Goal: Task Accomplishment & Management: Manage account settings

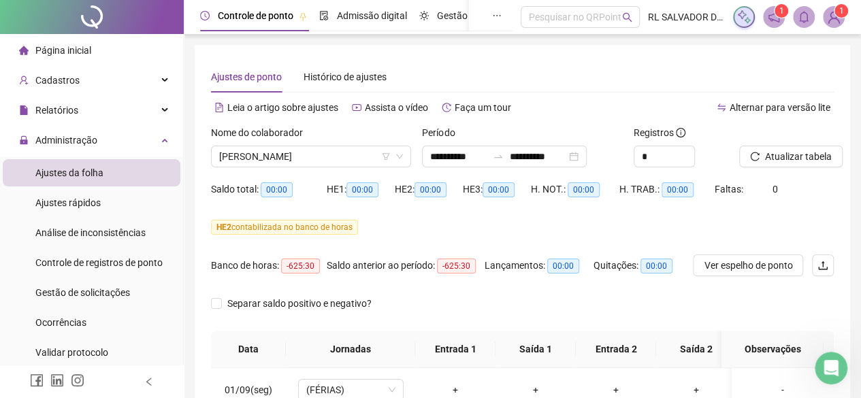
click at [106, 174] on li "Ajustes da folha" at bounding box center [92, 172] width 178 height 27
click at [836, 20] on img at bounding box center [833, 17] width 20 height 20
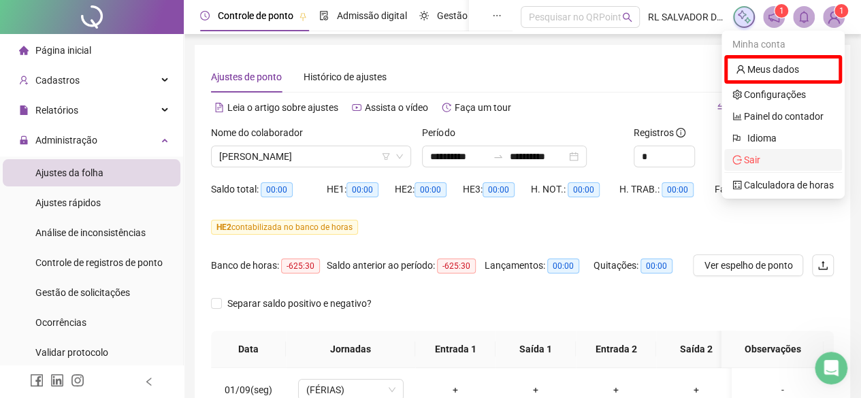
click at [763, 160] on span "Sair" at bounding box center [782, 159] width 101 height 15
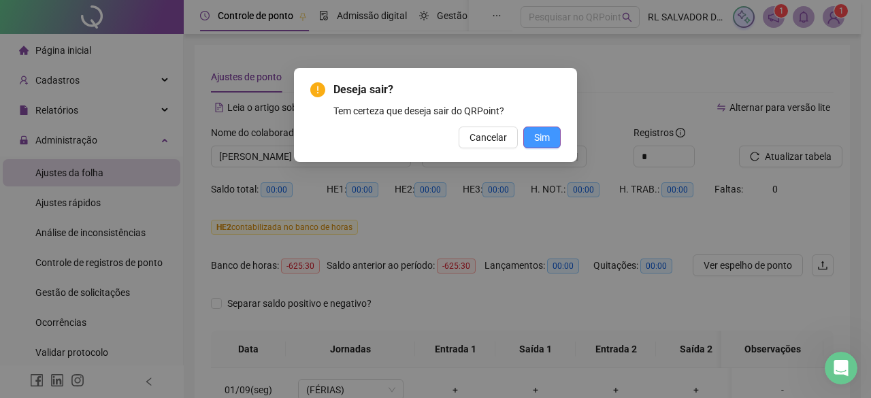
click at [543, 138] on span "Sim" at bounding box center [542, 137] width 16 height 15
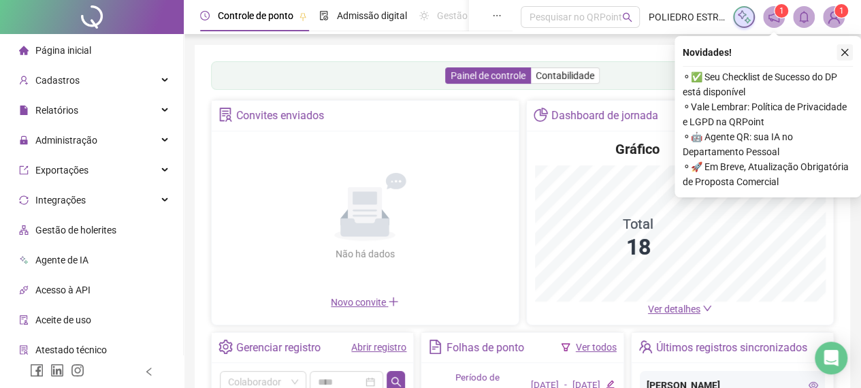
click at [849, 47] on button "button" at bounding box center [844, 52] width 16 height 16
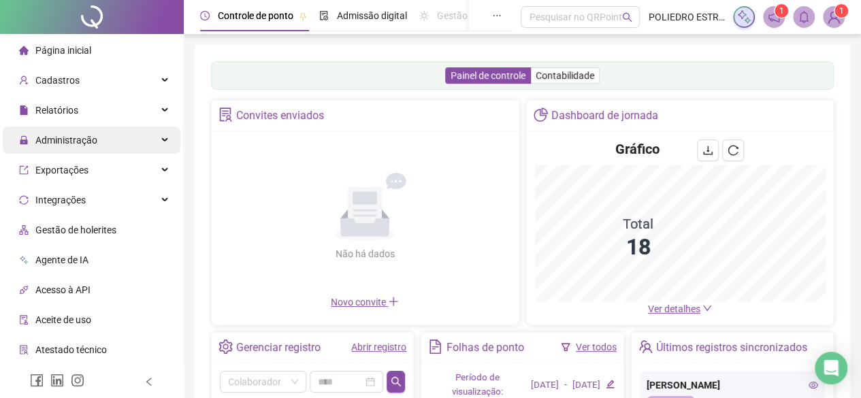
click at [30, 139] on span "Administração" at bounding box center [58, 140] width 78 height 11
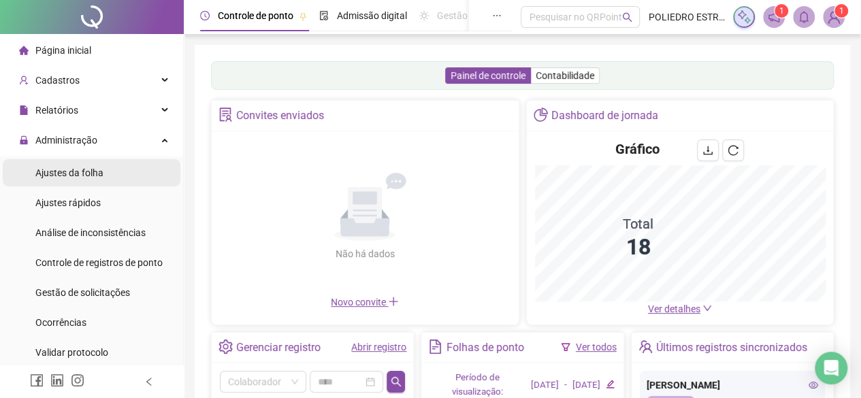
click at [48, 172] on span "Ajustes da folha" at bounding box center [69, 172] width 68 height 11
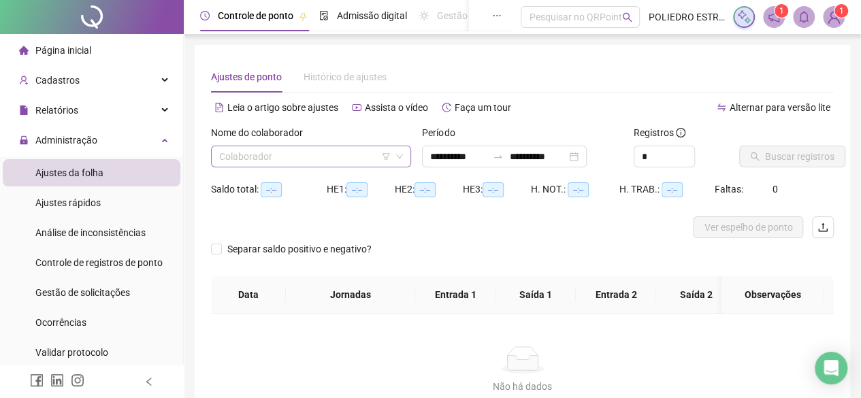
click at [373, 154] on input "search" at bounding box center [304, 156] width 171 height 20
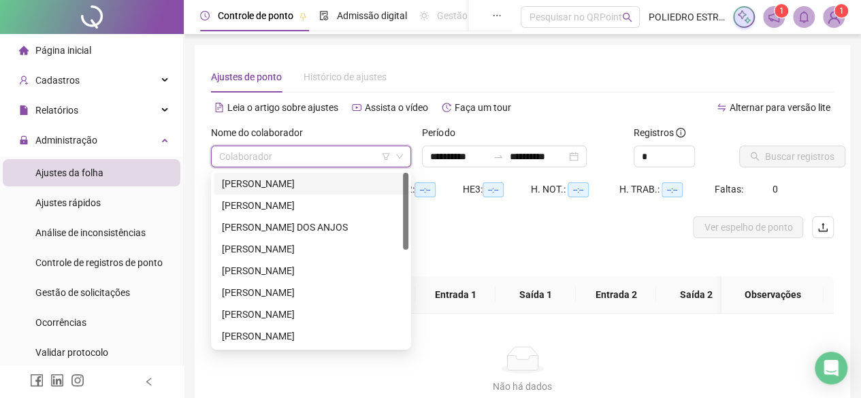
click at [366, 164] on input "search" at bounding box center [304, 156] width 171 height 20
drag, startPoint x: 358, startPoint y: 186, endPoint x: 403, endPoint y: 180, distance: 46.0
click at [361, 187] on div "ALBERTO PESSOA DE OLIVEIRA JUNIOR" at bounding box center [311, 183] width 178 height 15
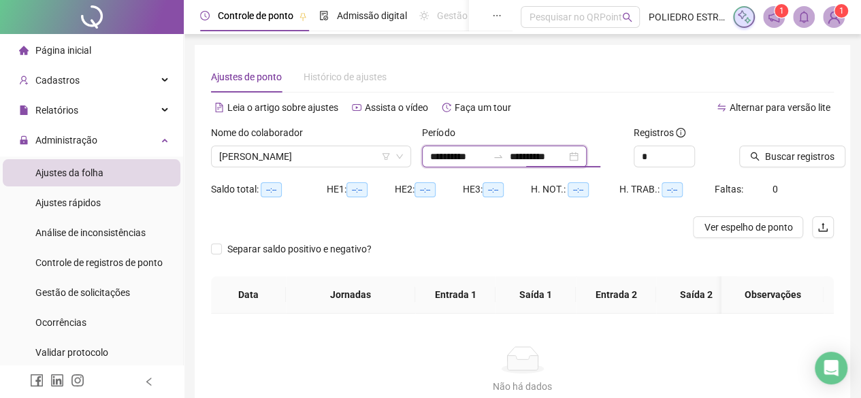
click at [566, 157] on input "**********" at bounding box center [537, 156] width 57 height 15
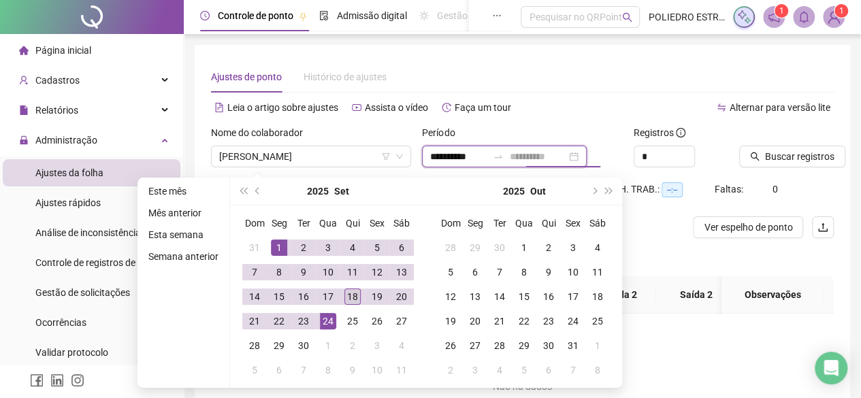
type input "**********"
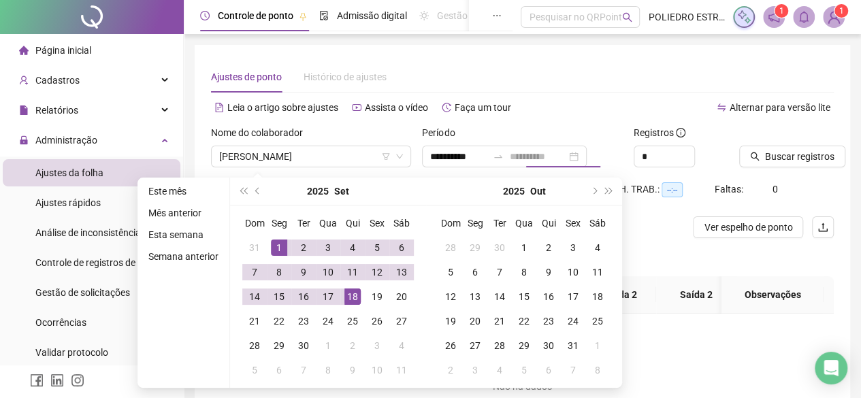
click at [345, 289] on div "18" at bounding box center [352, 296] width 16 height 16
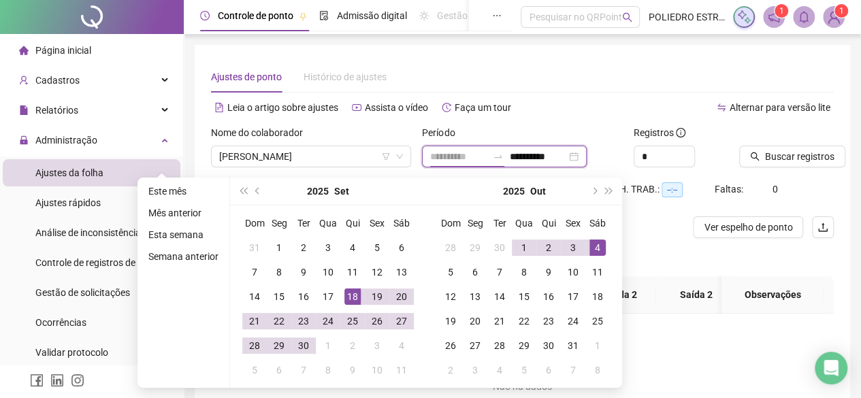
type input "**********"
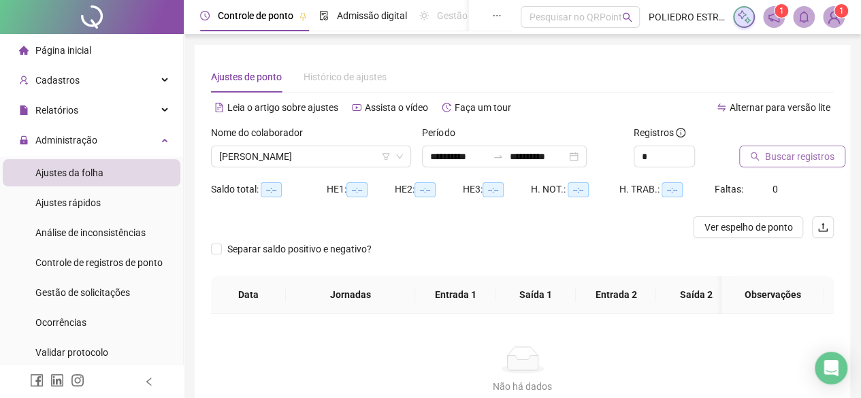
click at [785, 159] on span "Buscar registros" at bounding box center [799, 156] width 69 height 15
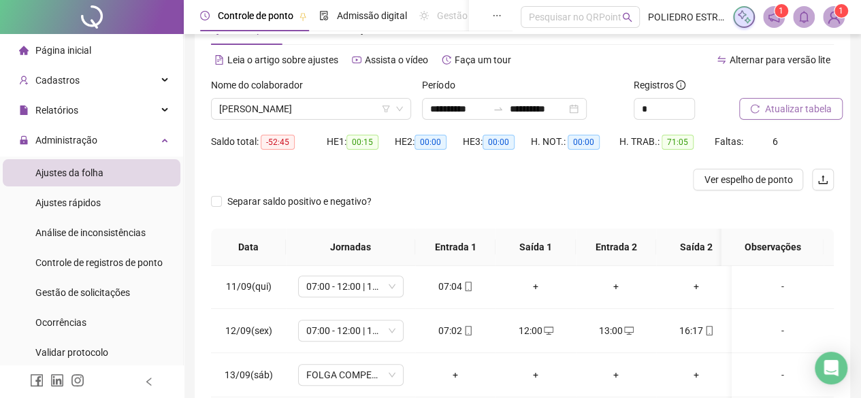
scroll to position [8, 0]
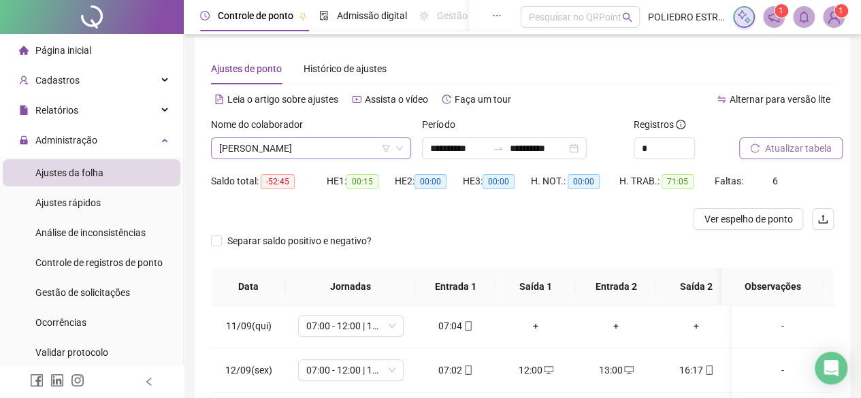
click at [376, 146] on span "ALBERTO PESSOA DE OLIVEIRA JUNIOR" at bounding box center [311, 148] width 184 height 20
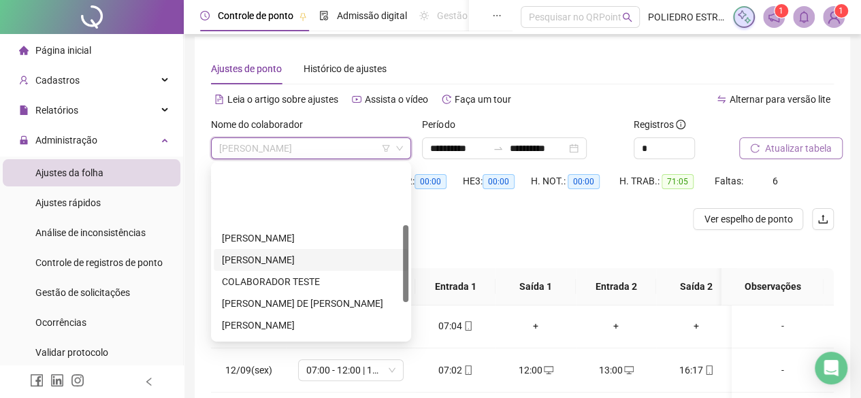
scroll to position [136, 0]
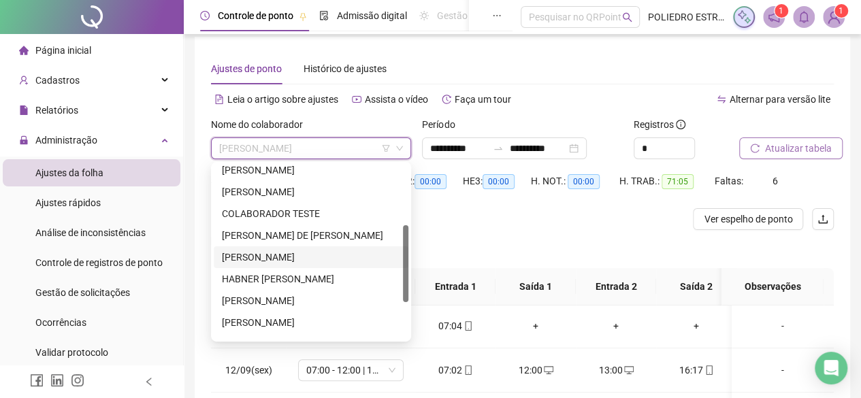
click at [320, 264] on div "FABRICIO SANTOS RAMOS" at bounding box center [311, 257] width 195 height 22
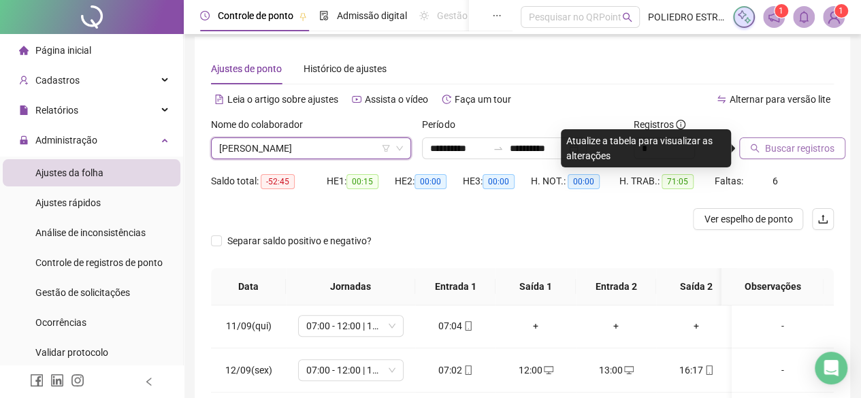
click at [791, 148] on span "Buscar registros" at bounding box center [799, 148] width 69 height 15
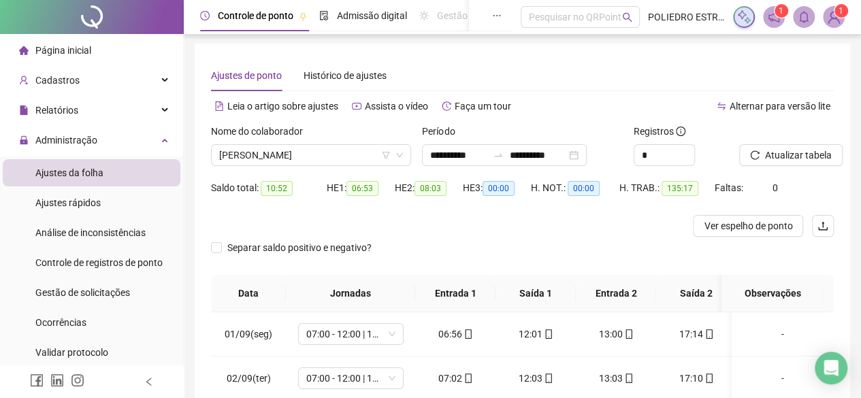
scroll to position [0, 0]
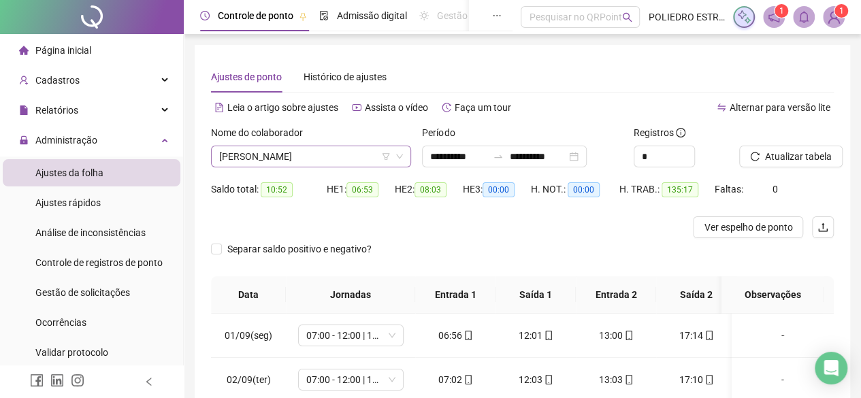
click at [351, 158] on span "FABRICIO SANTOS RAMOS" at bounding box center [311, 156] width 184 height 20
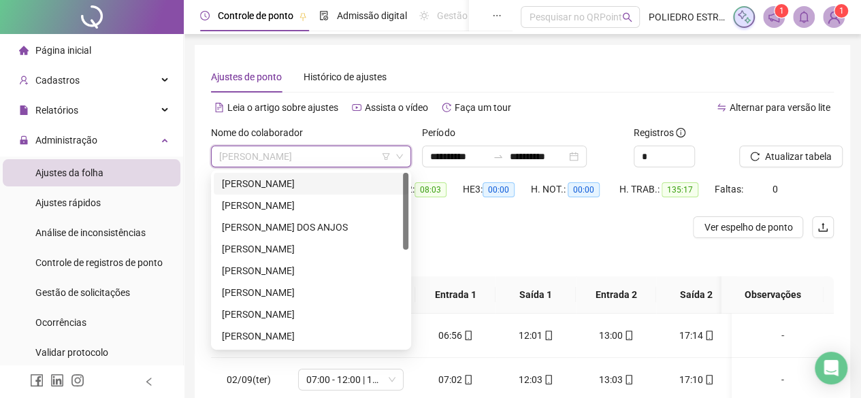
click at [320, 186] on div "ALBERTO PESSOA DE OLIVEIRA JUNIOR" at bounding box center [311, 183] width 178 height 15
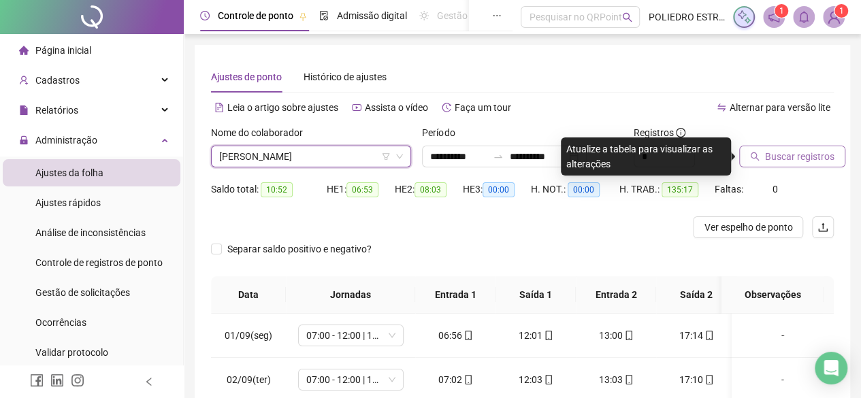
click at [776, 159] on span "Buscar registros" at bounding box center [799, 156] width 69 height 15
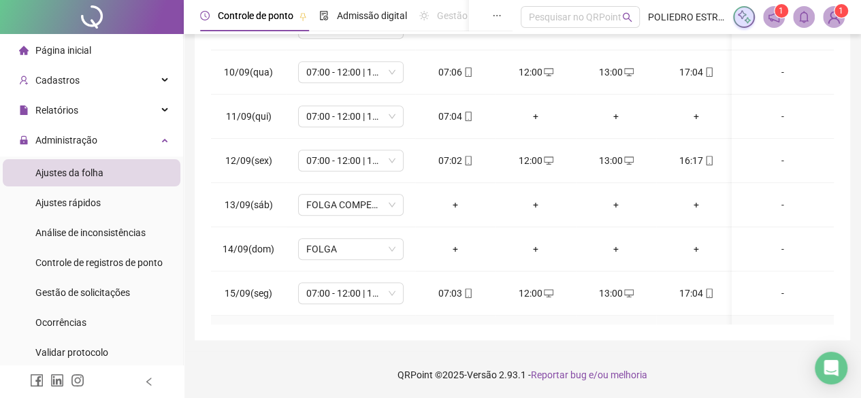
scroll to position [376, 0]
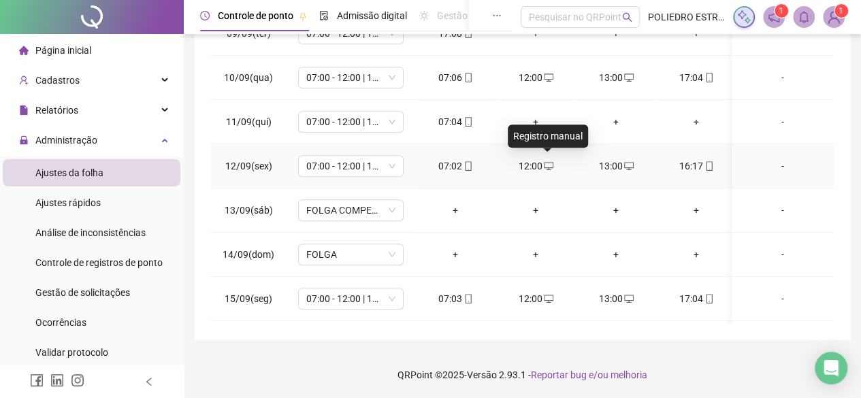
click at [547, 161] on icon "desktop" at bounding box center [549, 166] width 10 height 10
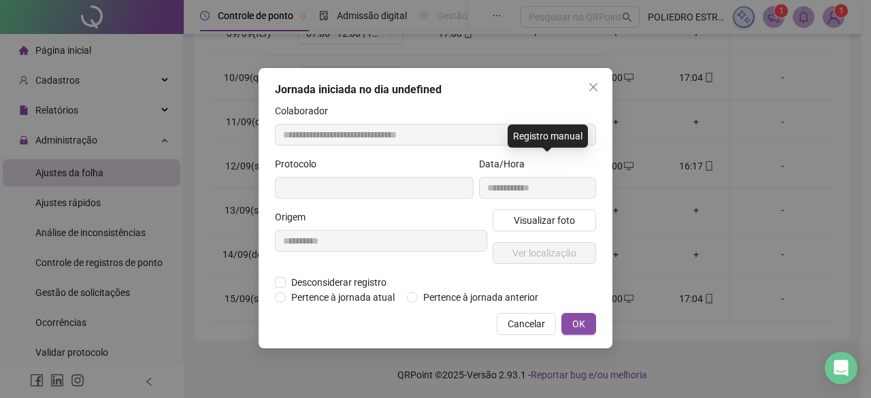
type input "**********"
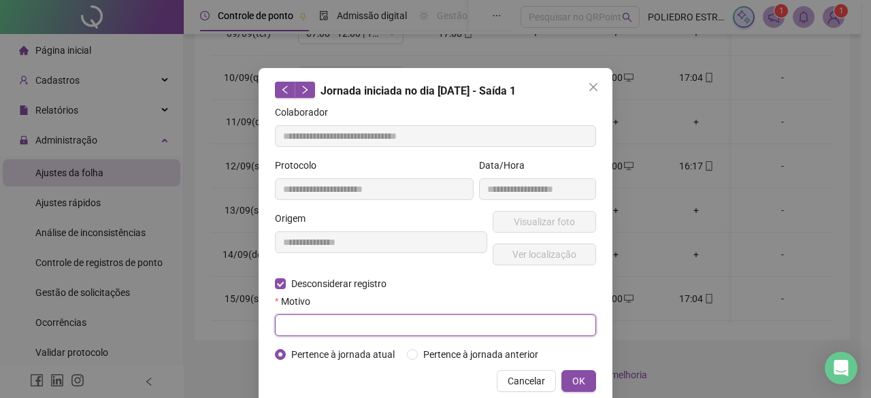
click at [340, 316] on input "text" at bounding box center [435, 325] width 321 height 22
type input "****"
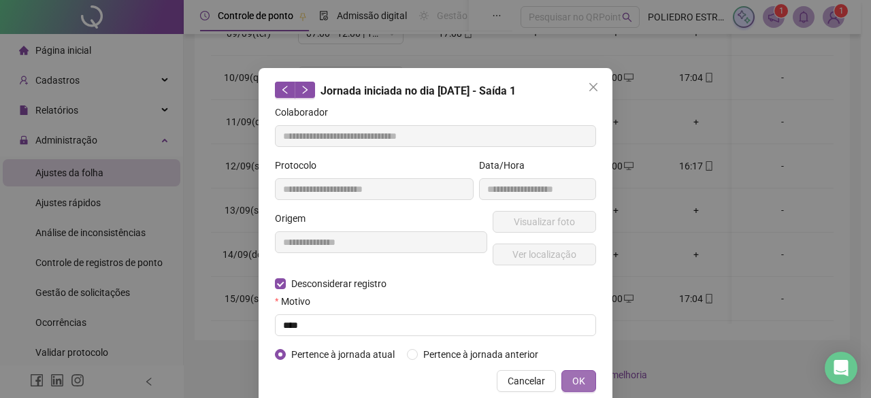
click at [586, 380] on button "OK" at bounding box center [578, 381] width 35 height 22
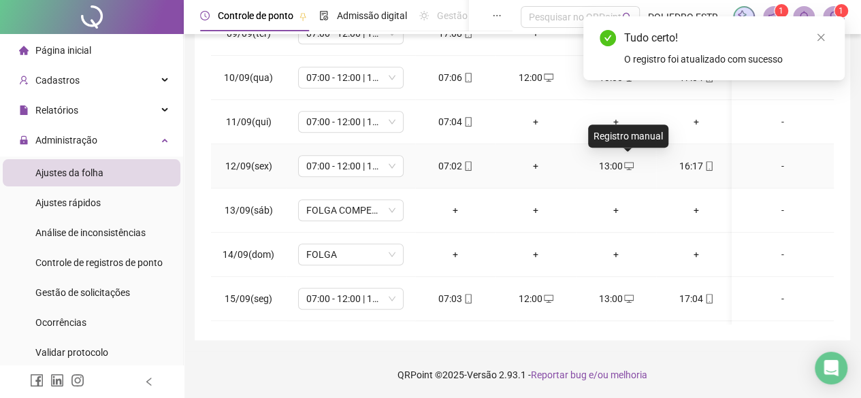
click at [629, 161] on icon "desktop" at bounding box center [629, 166] width 10 height 10
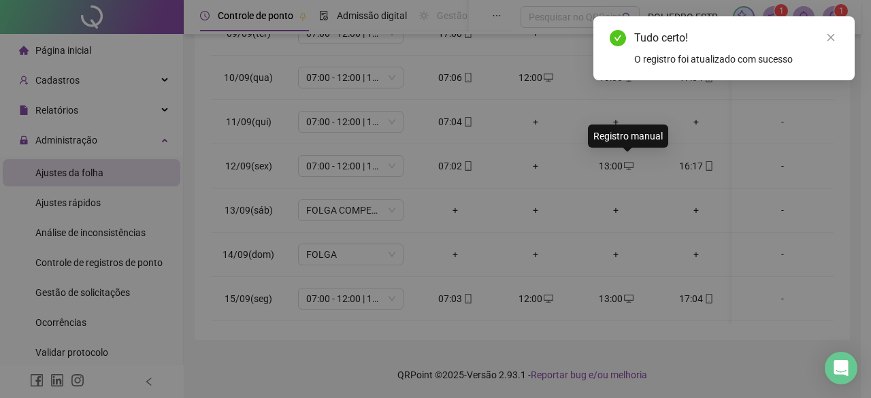
type input "**********"
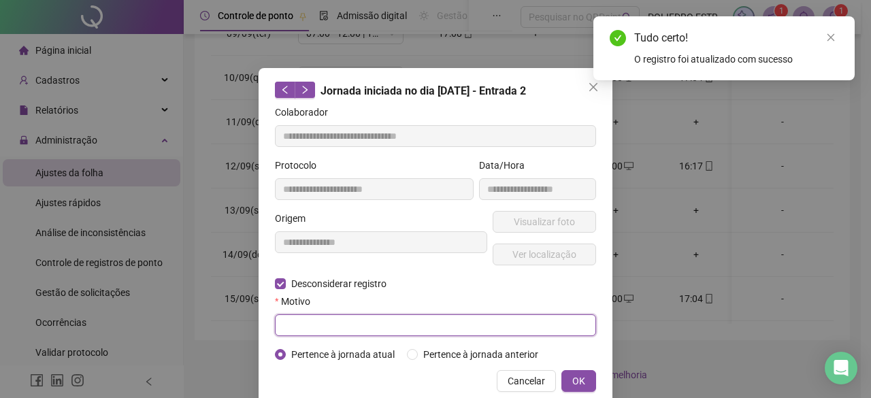
click at [298, 327] on input "text" at bounding box center [435, 325] width 321 height 22
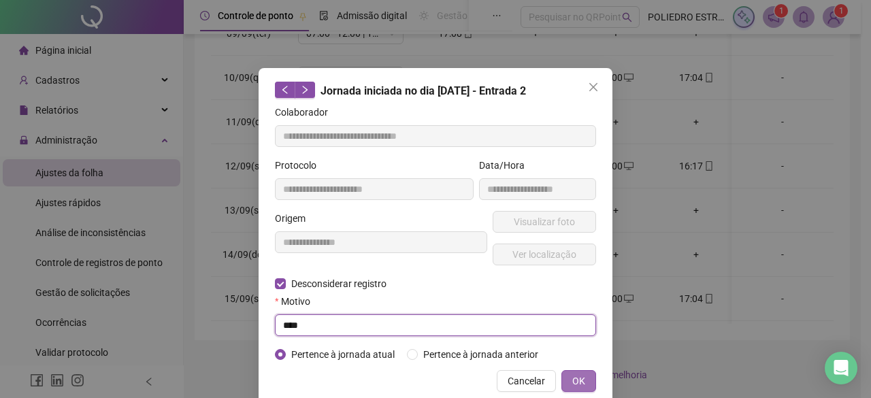
type input "****"
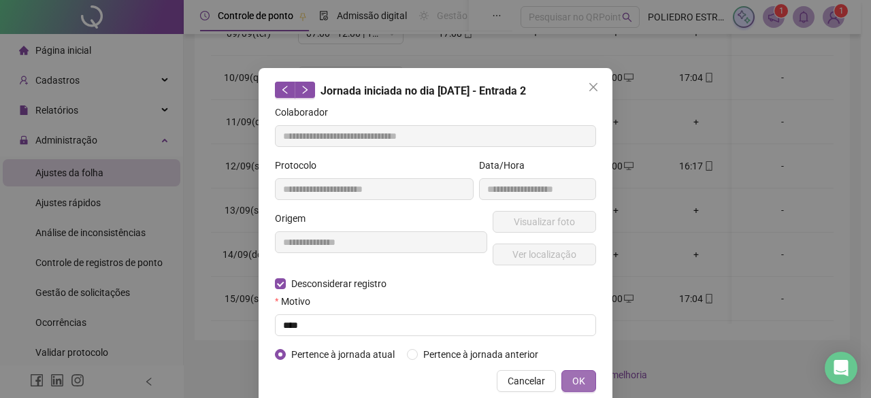
click at [573, 383] on span "OK" at bounding box center [578, 381] width 13 height 15
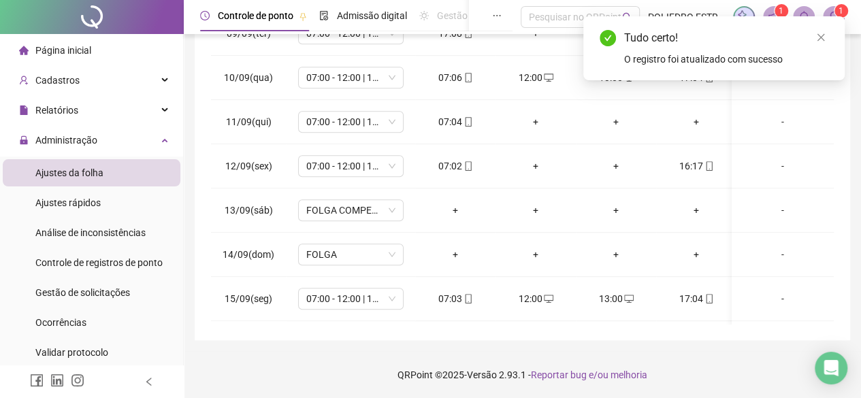
drag, startPoint x: 823, startPoint y: 37, endPoint x: 802, endPoint y: 65, distance: 34.0
click at [821, 37] on icon "close" at bounding box center [821, 38] width 10 height 10
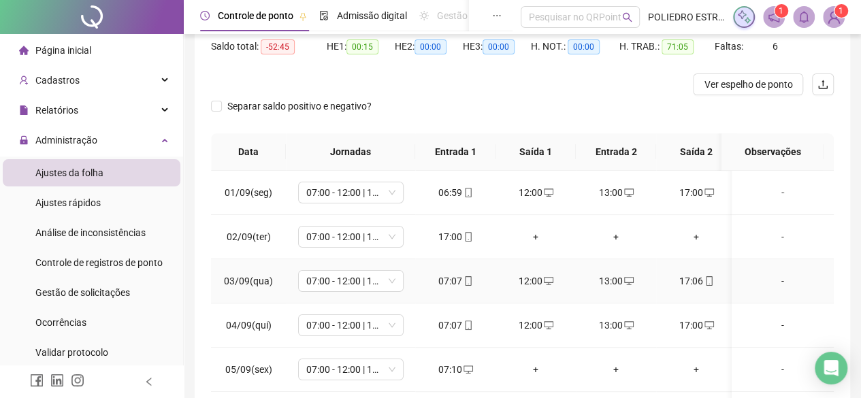
scroll to position [0, 0]
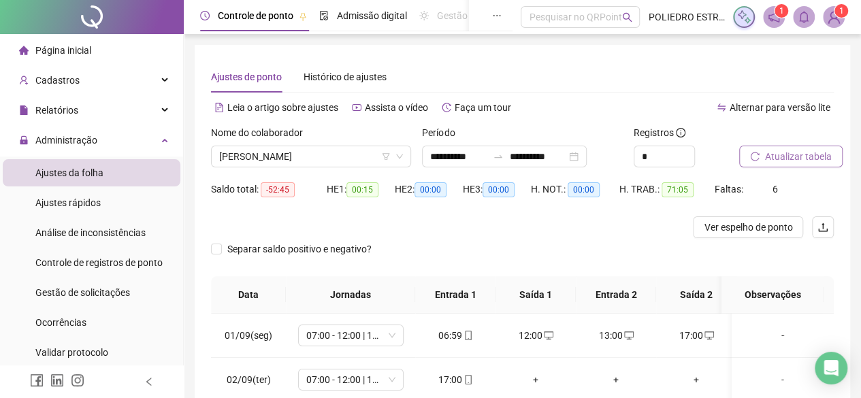
click at [810, 157] on span "Atualizar tabela" at bounding box center [798, 156] width 67 height 15
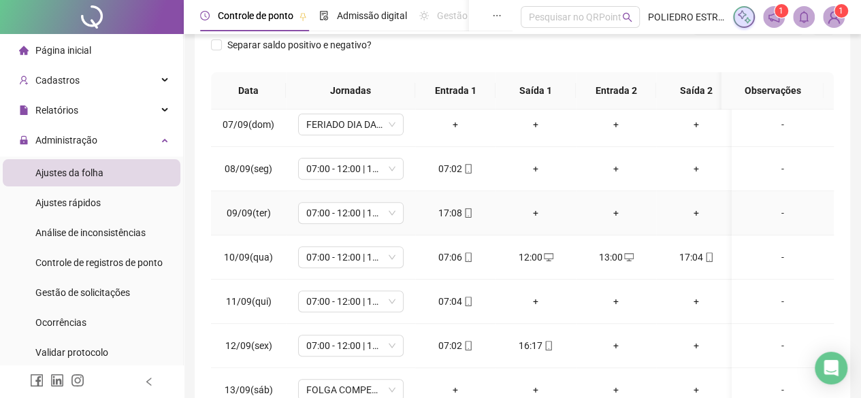
scroll to position [512, 0]
